Goal: Find specific page/section: Find specific page/section

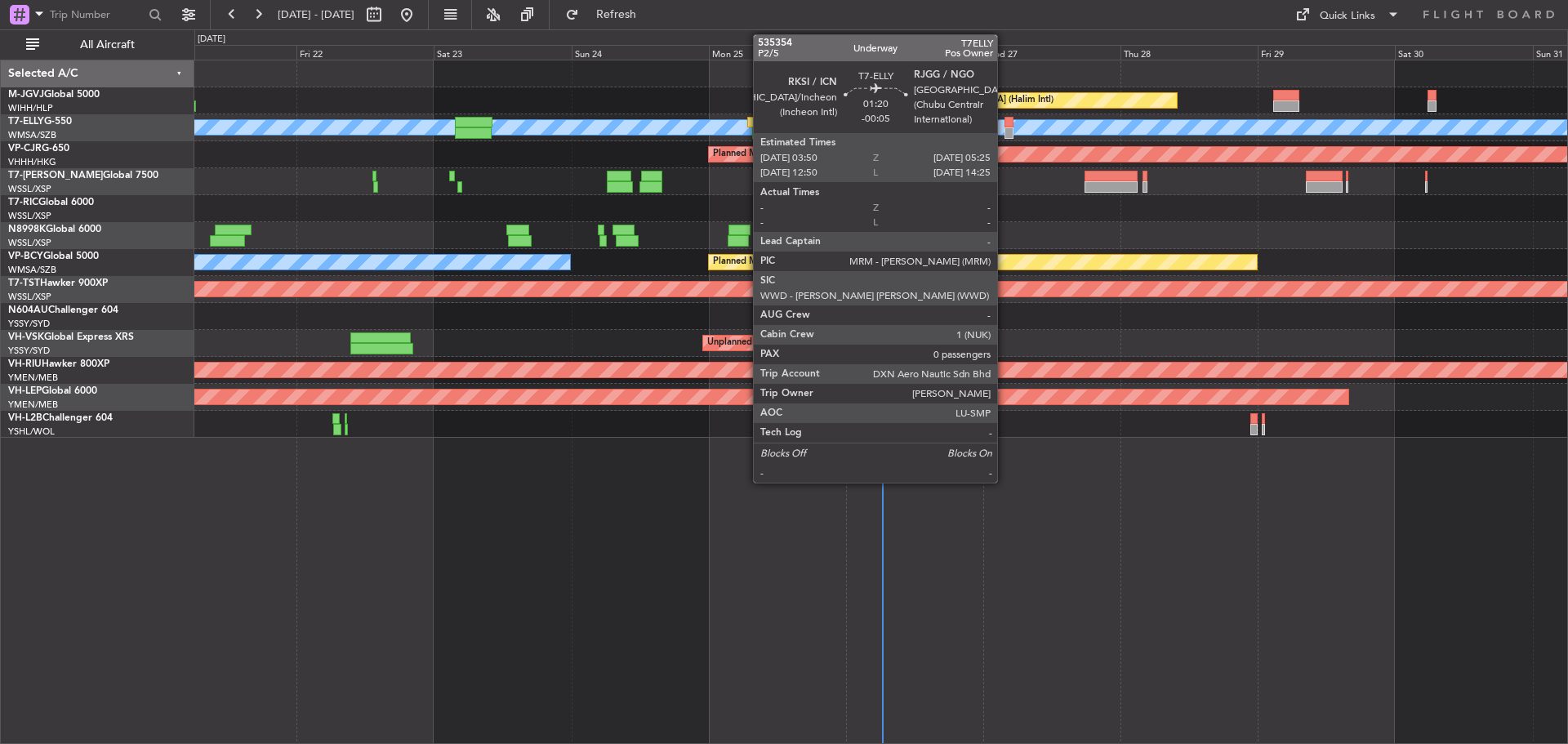
click at [1005, 128] on div at bounding box center [1010, 133] width 10 height 12
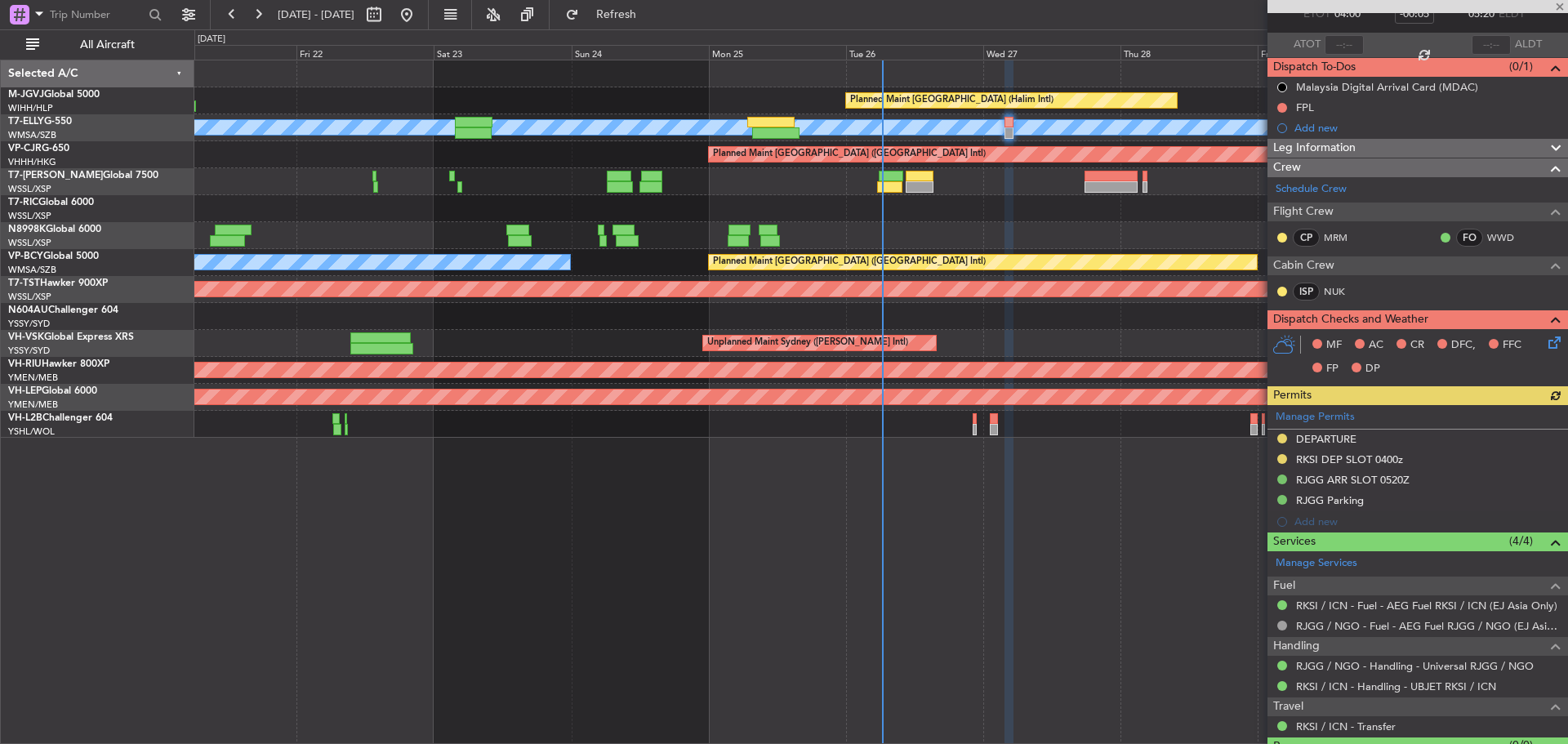
scroll to position [141, 0]
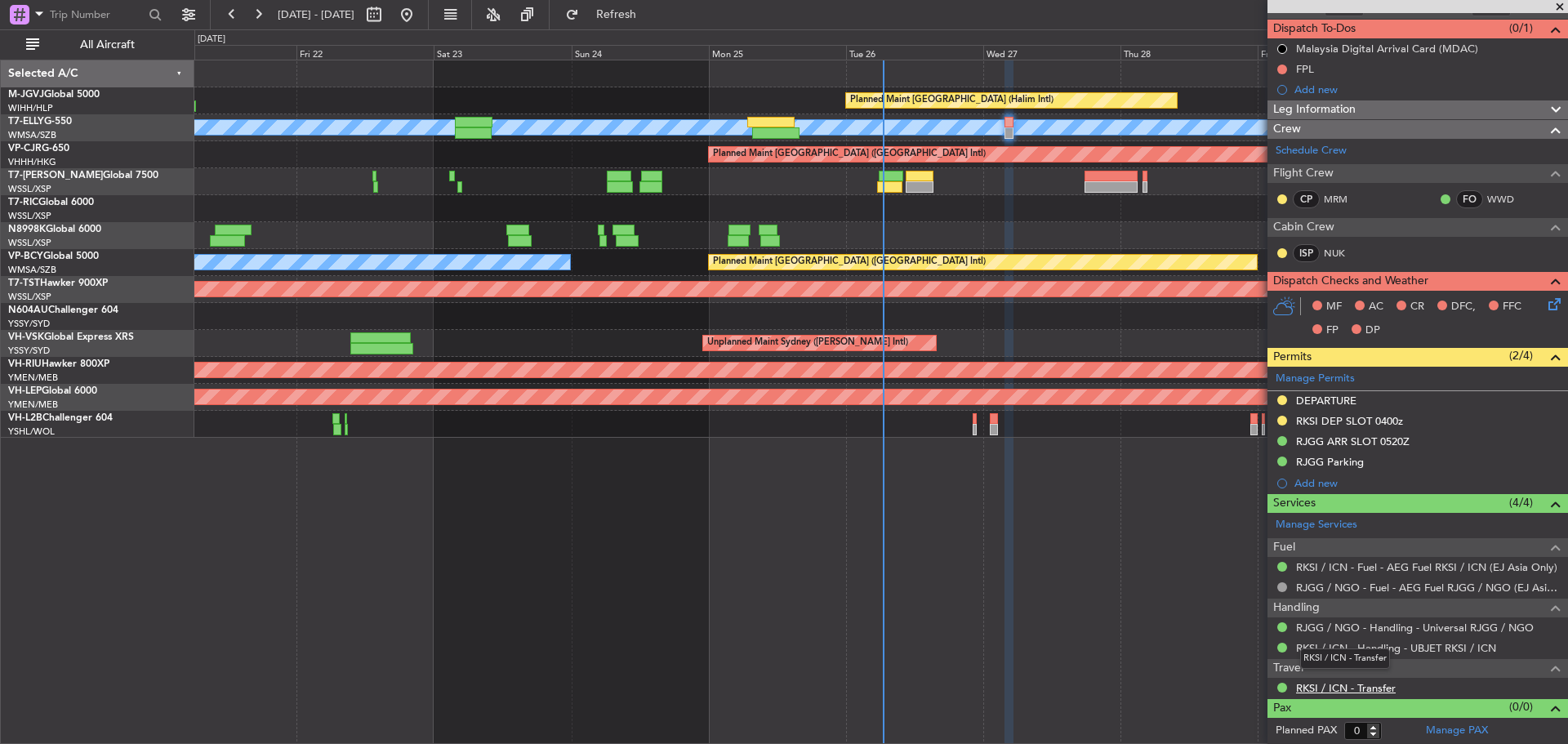
click at [1351, 690] on link "RKSI / ICN - Transfer" at bounding box center [1346, 687] width 99 height 14
drag, startPoint x: 1373, startPoint y: 568, endPoint x: 1423, endPoint y: 636, distance: 84.4
click at [1423, 638] on div "RKSI / ICN - Handling - UBJET RKSI / ICN" at bounding box center [1417, 648] width 300 height 21
click at [1416, 629] on link "RJGG / NGO - Handling - Universal RJGG / NGO" at bounding box center [1415, 627] width 237 height 14
click at [1326, 565] on link "RKSI / ICN - Fuel - AEG Fuel RKSI / ICN (EJ Asia Only)" at bounding box center [1427, 566] width 262 height 14
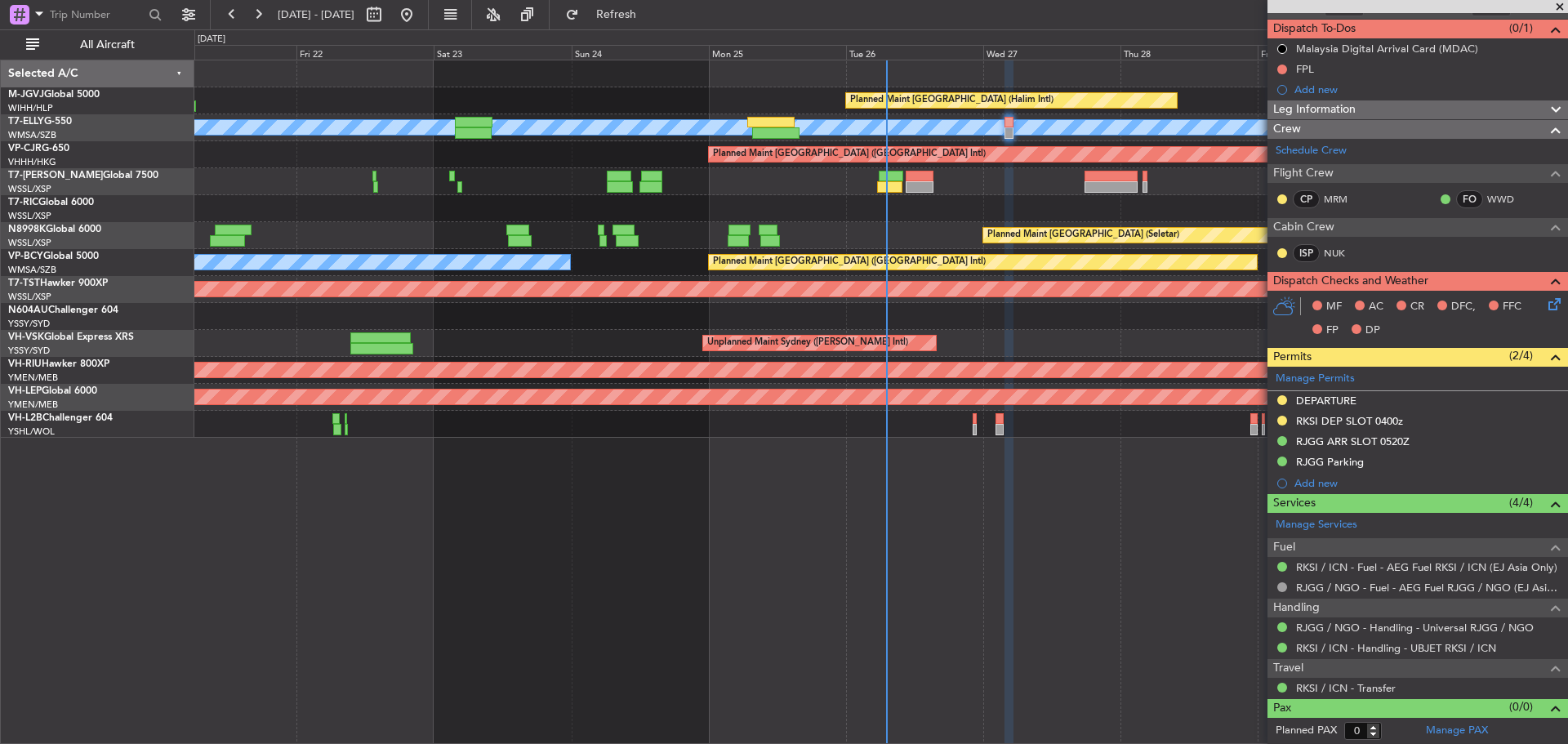
scroll to position [0, 0]
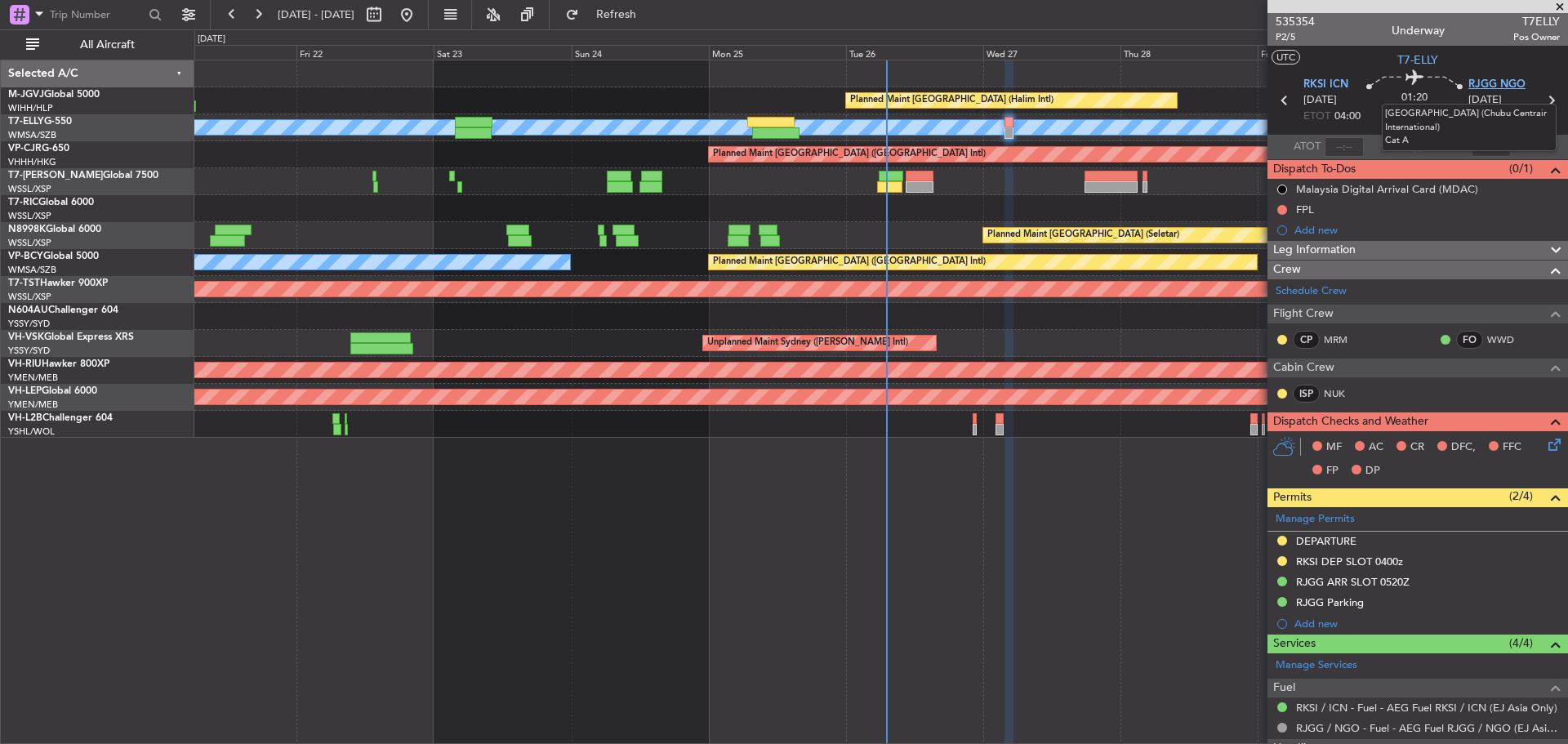
click at [1484, 78] on span "RJGG NGO" at bounding box center [1497, 85] width 57 height 16
